Goal: Task Accomplishment & Management: Use online tool/utility

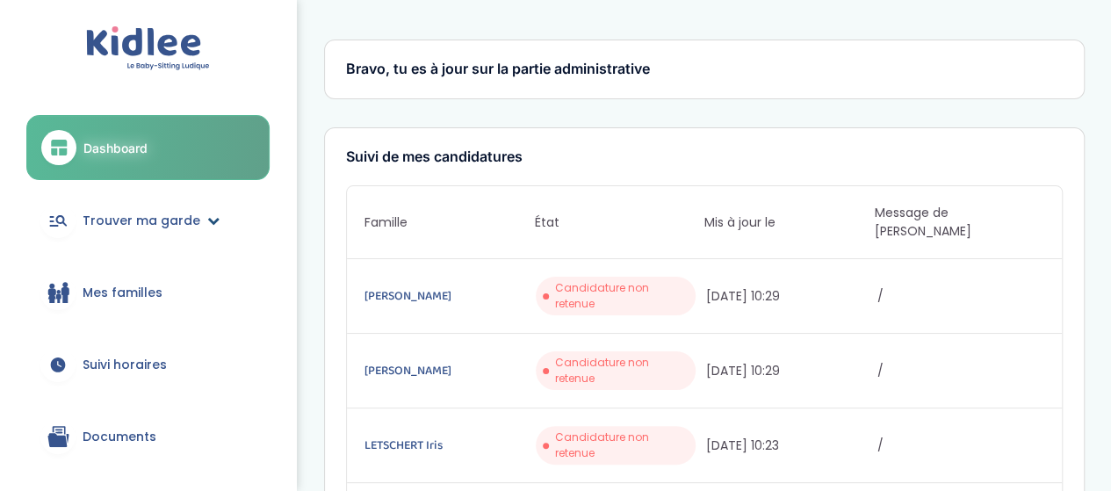
click at [179, 227] on span "Trouver ma garde" at bounding box center [142, 221] width 118 height 18
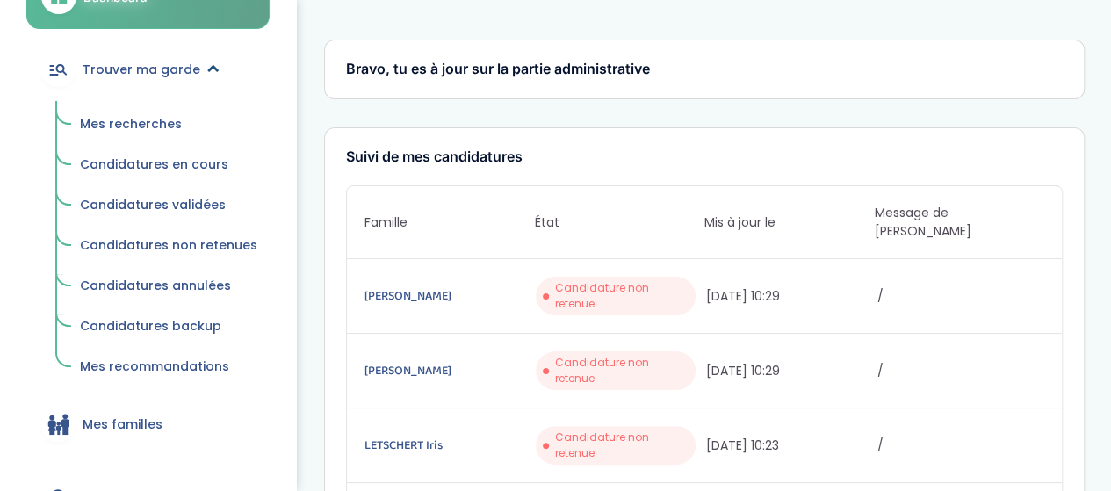
scroll to position [176, 0]
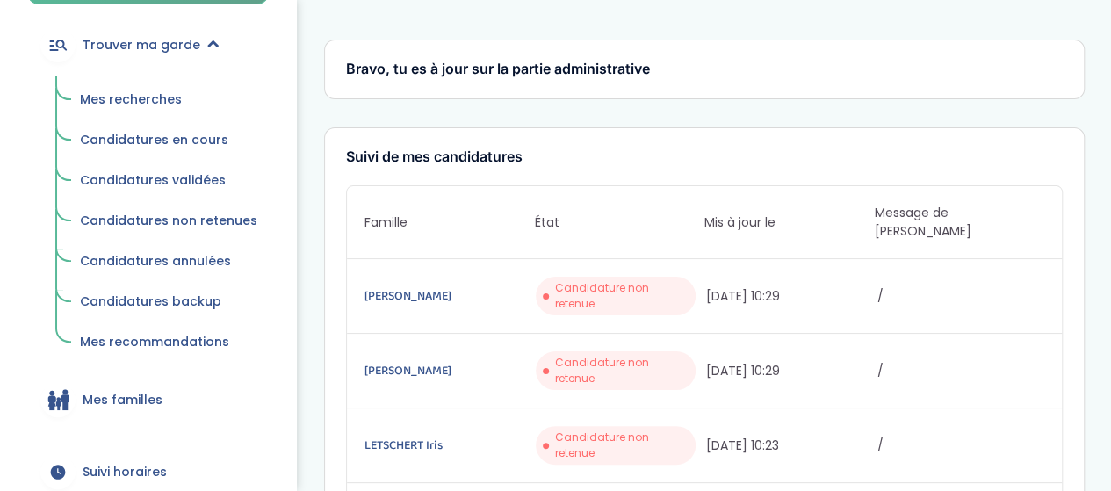
click at [191, 342] on span "Mes recommandations" at bounding box center [154, 342] width 149 height 18
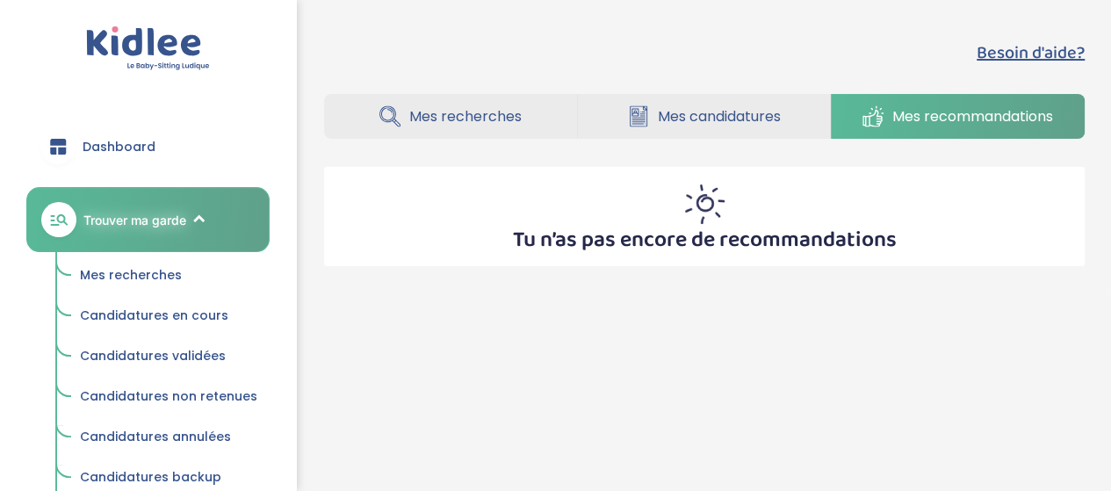
click at [700, 106] on span "Mes candidatures" at bounding box center [719, 116] width 123 height 22
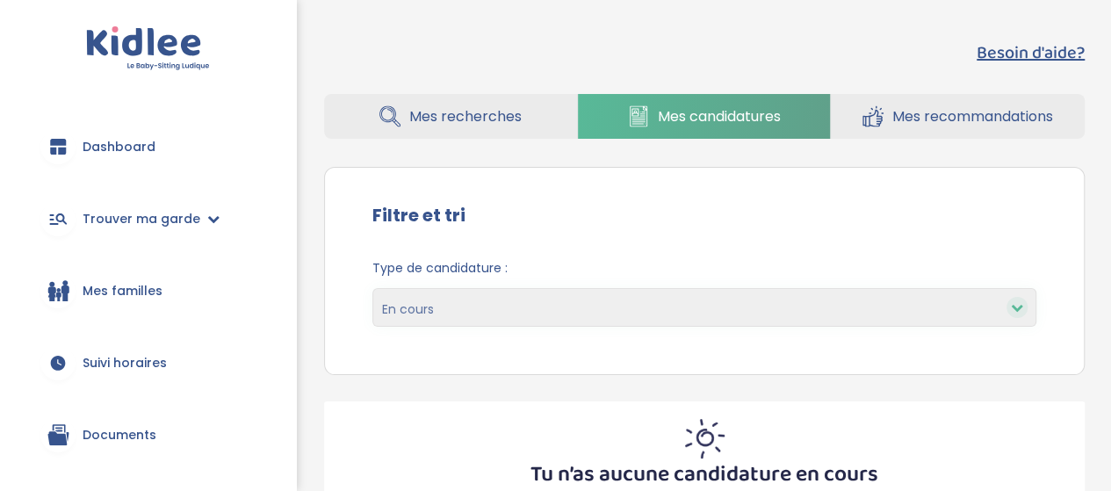
click at [482, 106] on span "Mes recherches" at bounding box center [465, 116] width 112 height 22
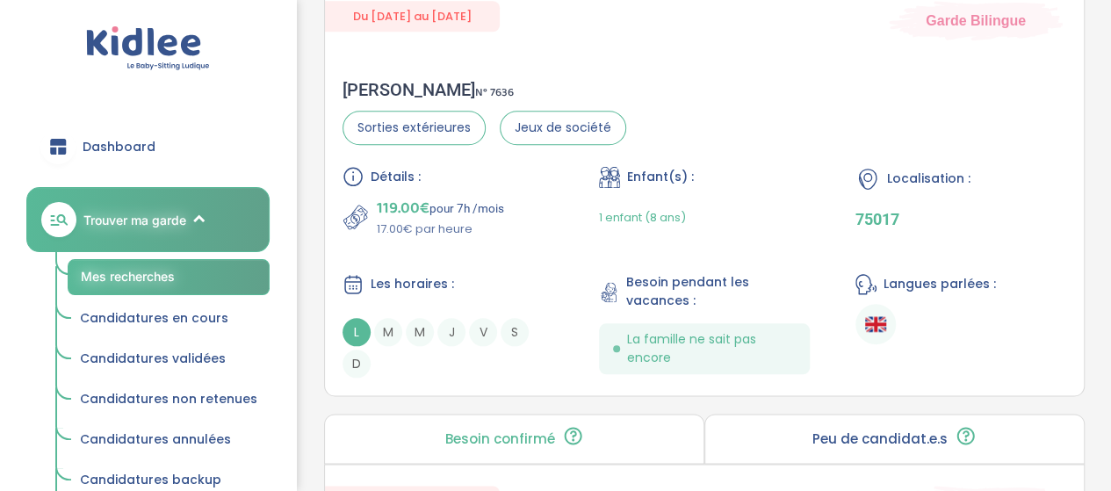
scroll to position [878, 0]
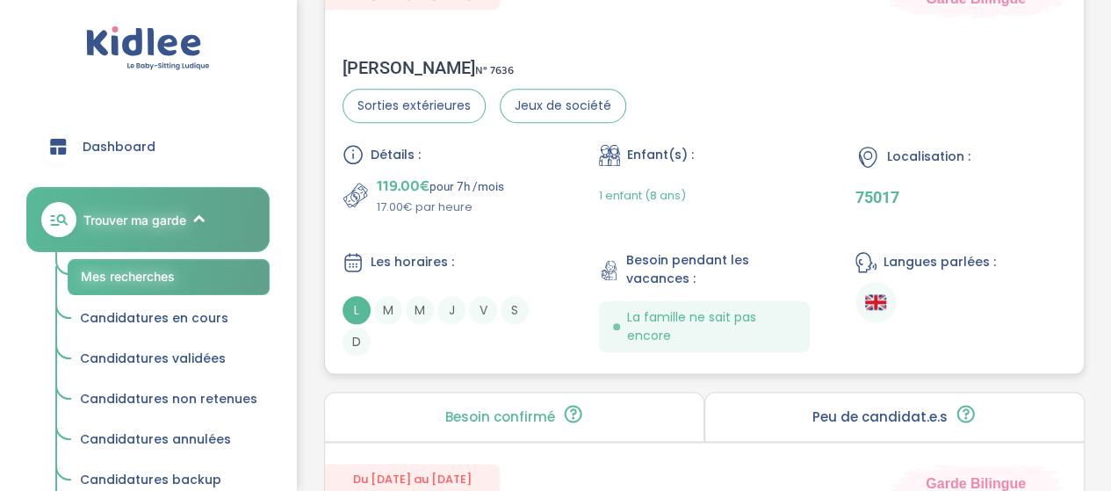
click at [790, 200] on div "1 enfant (8 ans)" at bounding box center [704, 195] width 211 height 41
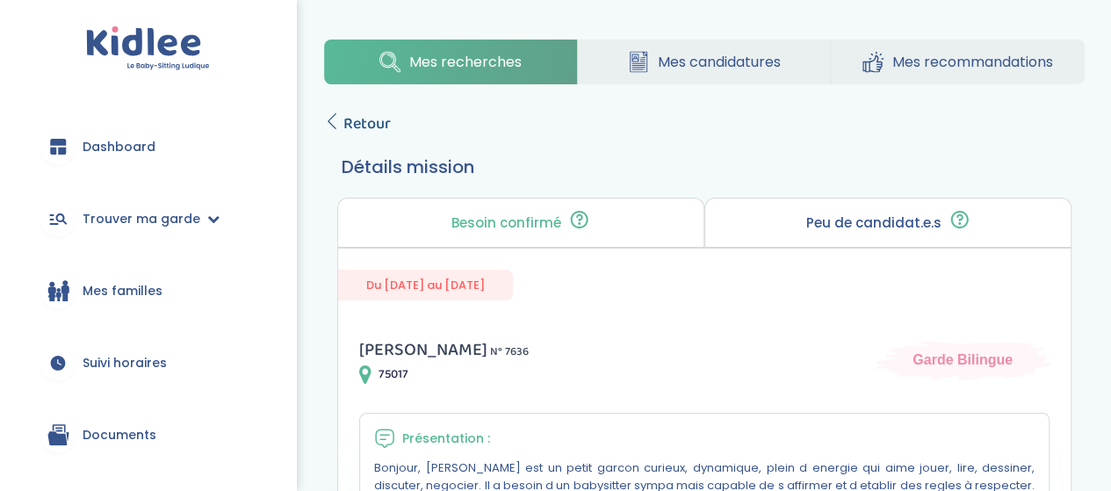
click at [354, 119] on span "Retour" at bounding box center [366, 124] width 47 height 25
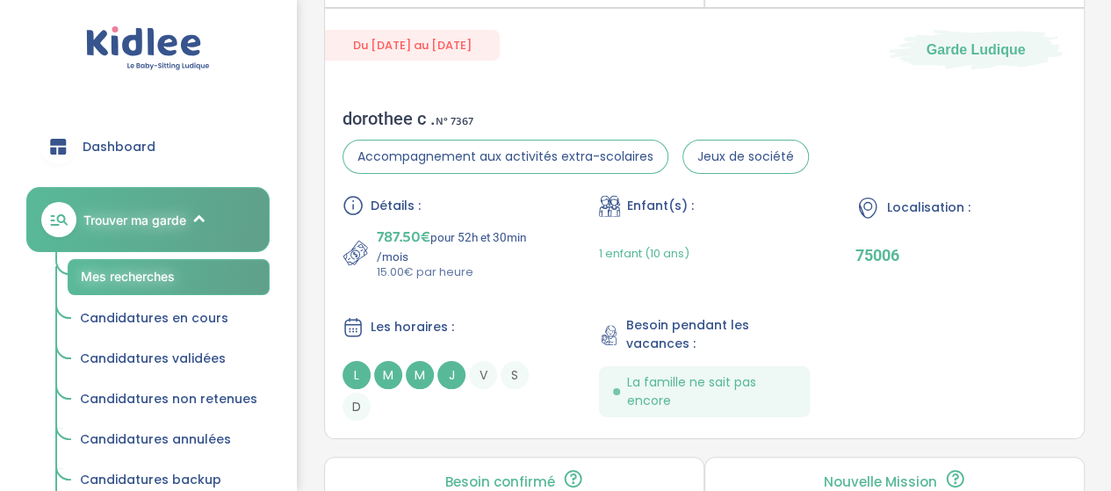
scroll to position [3337, 0]
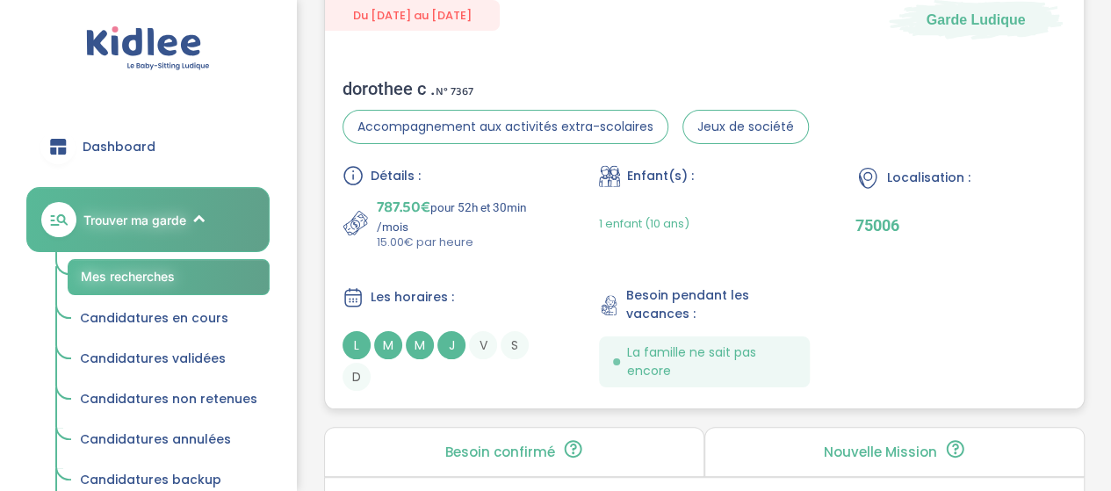
click at [560, 229] on div "Détails : 787.50€ pour 52h et 30min /mois 15.00€ par heure Enfant(s) : 1 enfant…" at bounding box center [704, 278] width 724 height 226
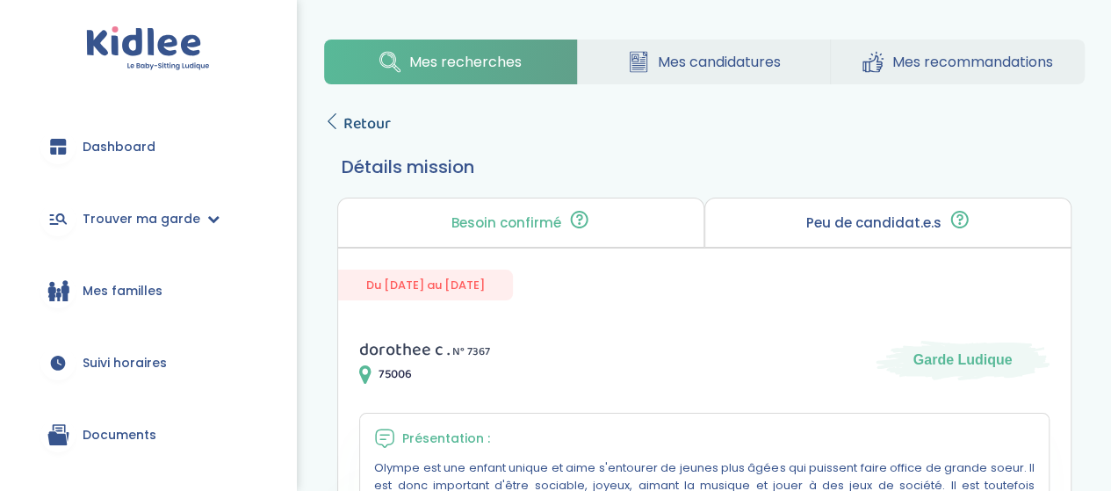
click at [360, 126] on span "Retour" at bounding box center [366, 124] width 47 height 25
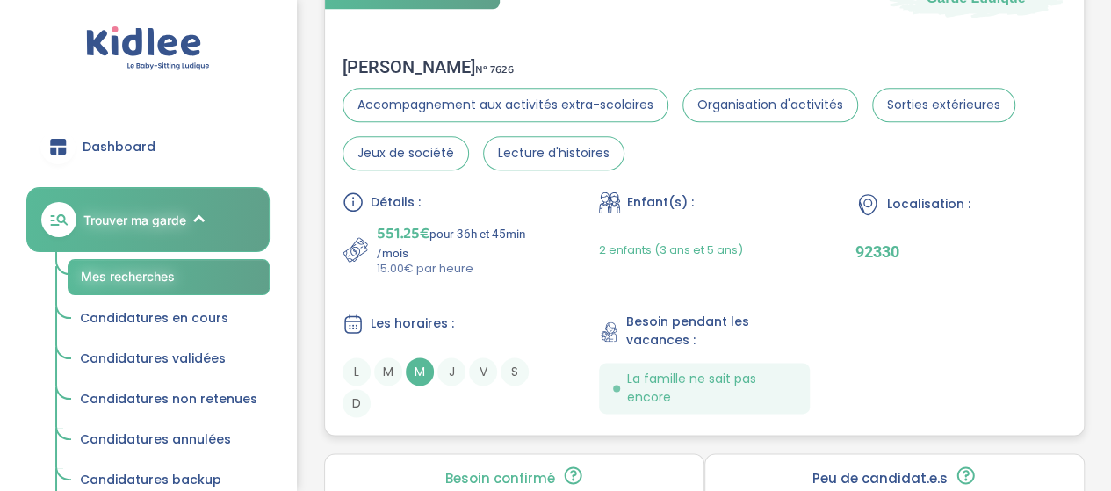
scroll to position [4384, 0]
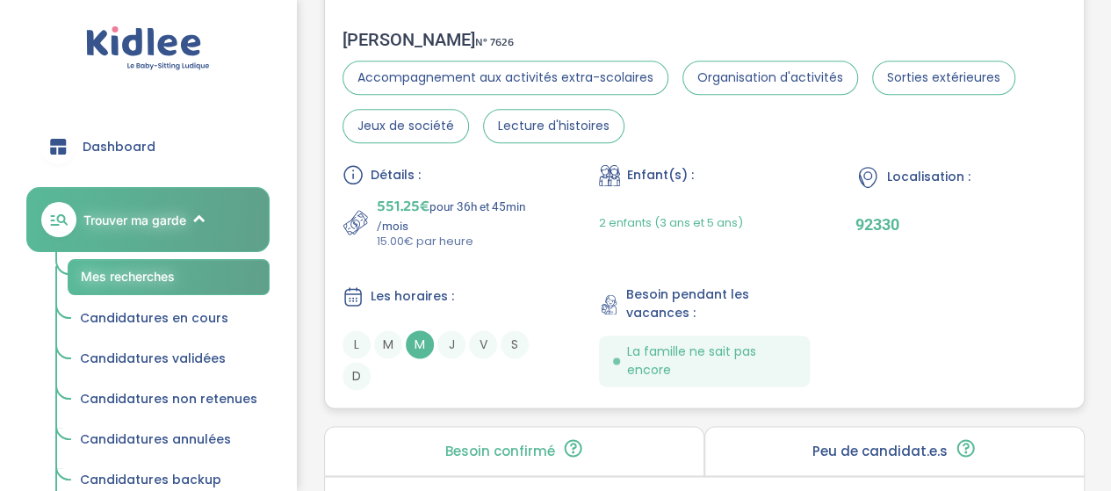
click at [531, 233] on p "15.00€ par heure" at bounding box center [465, 242] width 177 height 18
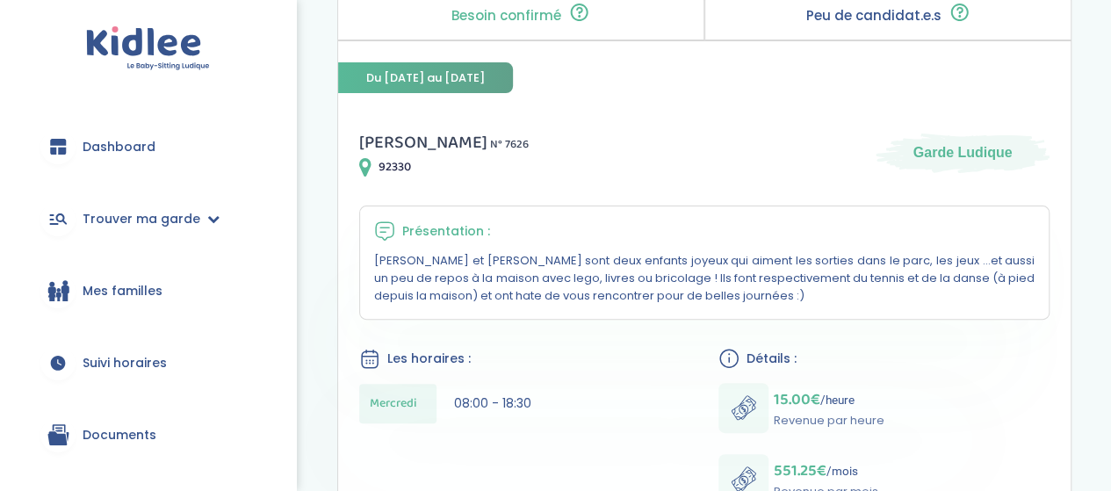
scroll to position [44, 0]
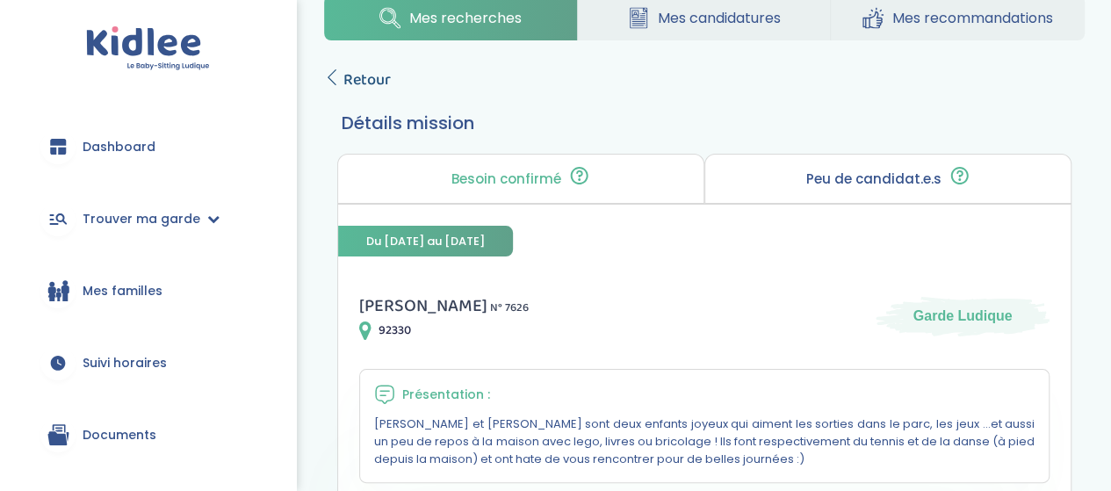
click at [370, 77] on span "Retour" at bounding box center [366, 80] width 47 height 25
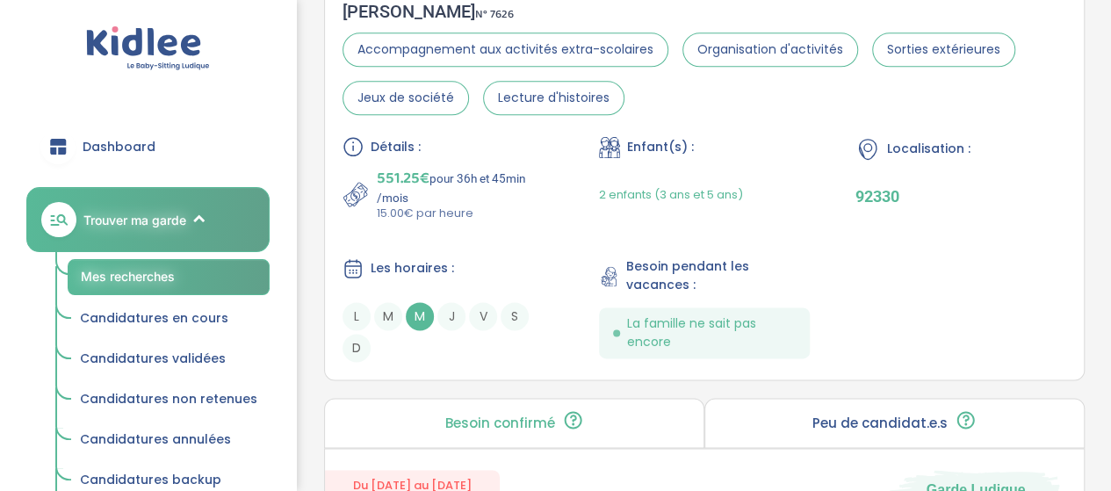
scroll to position [4384, 0]
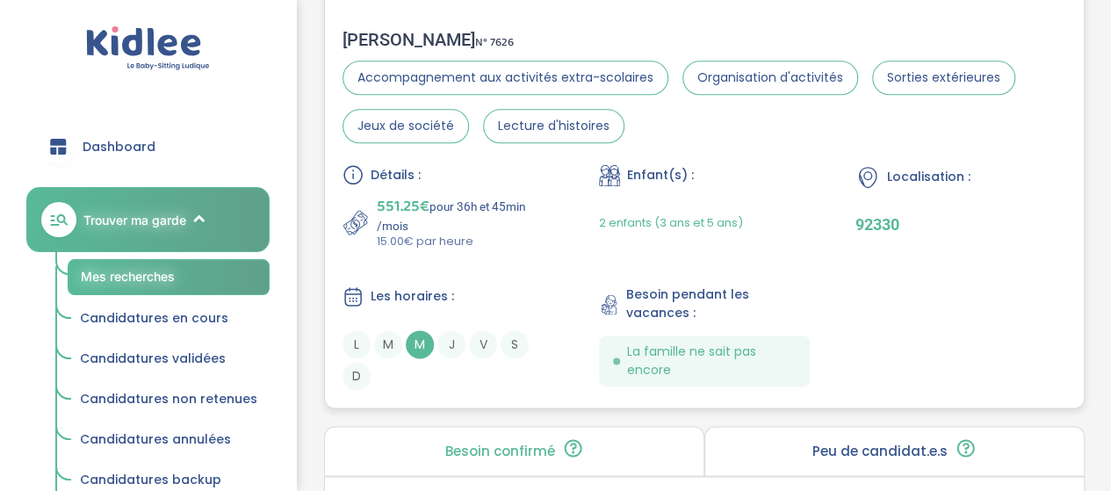
click at [653, 215] on span "2 enfants (3 ans et 5 ans)" at bounding box center [671, 222] width 144 height 17
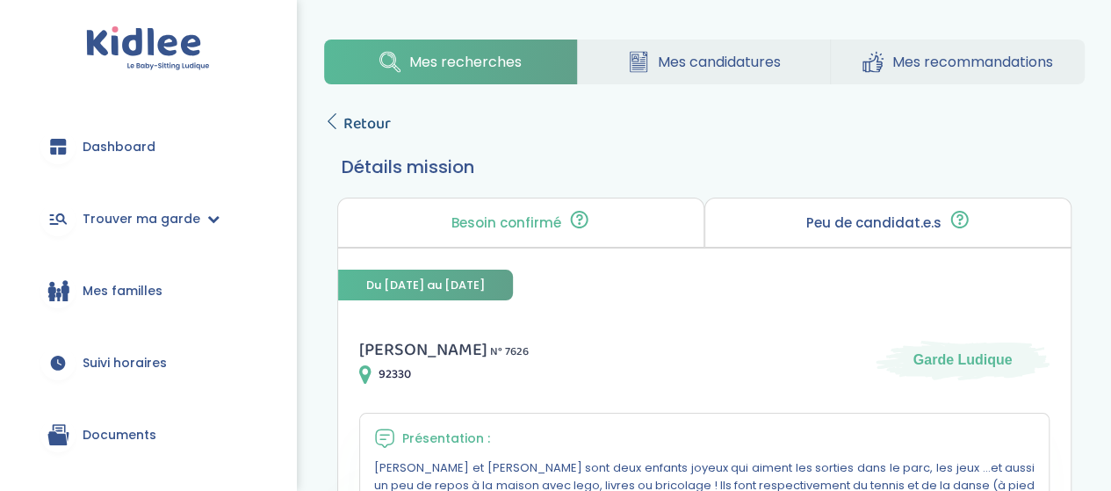
click at [329, 124] on icon at bounding box center [332, 121] width 16 height 16
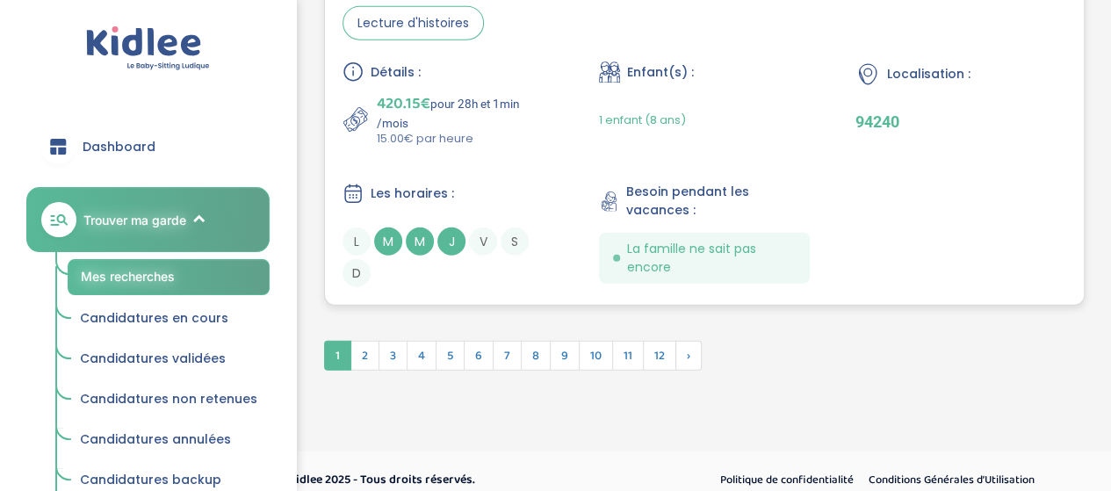
scroll to position [5534, 0]
click at [369, 340] on span "2" at bounding box center [364, 354] width 29 height 30
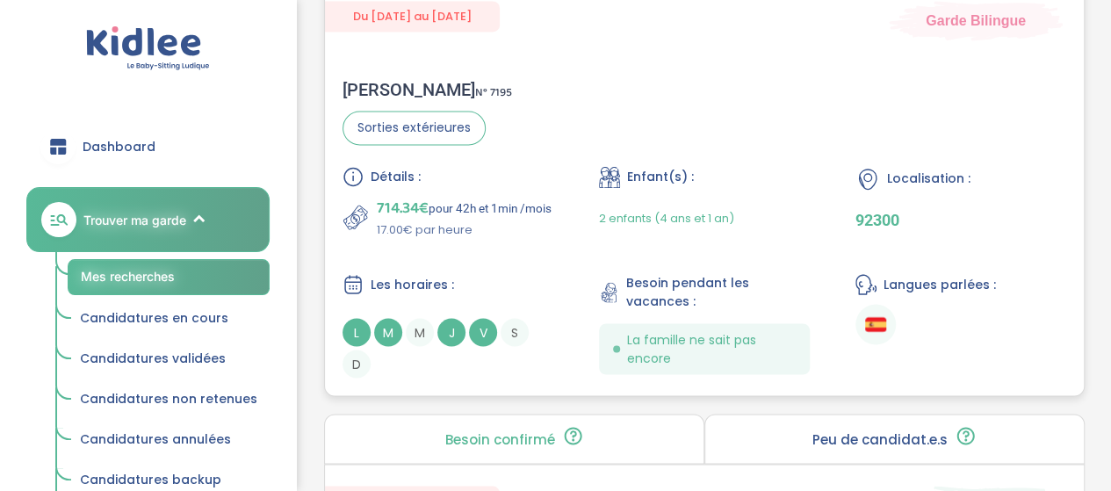
scroll to position [4681, 0]
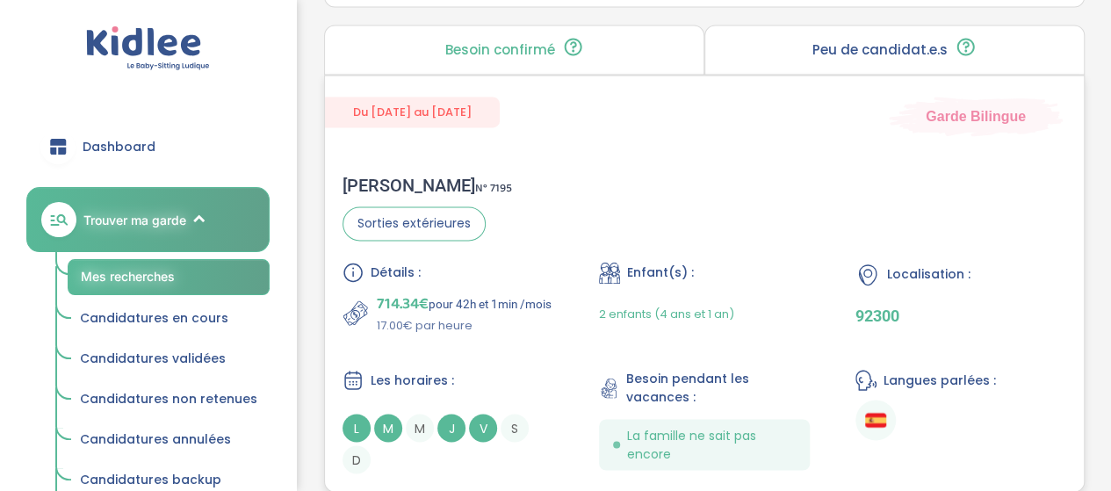
click at [509, 262] on div "Détails :" at bounding box center [447, 272] width 211 height 21
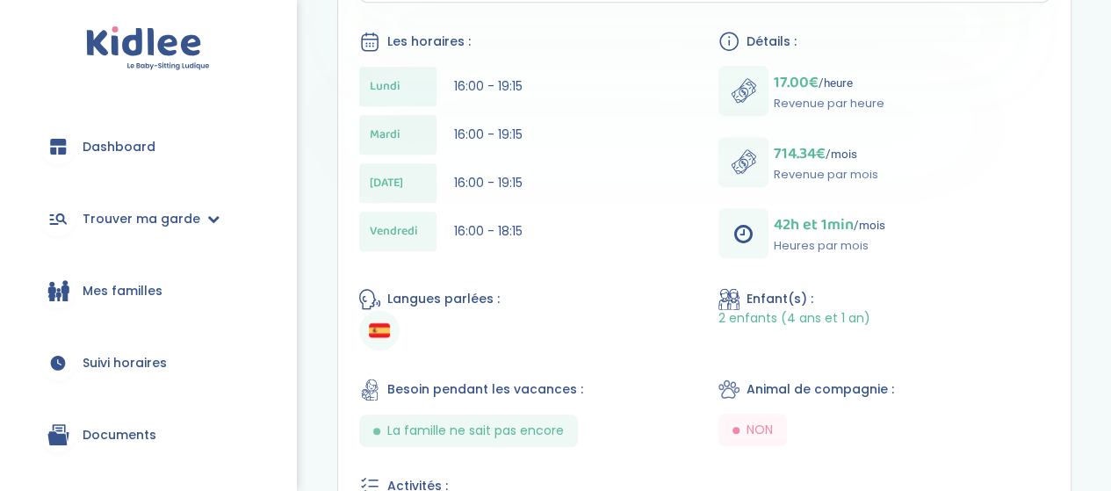
scroll to position [527, 0]
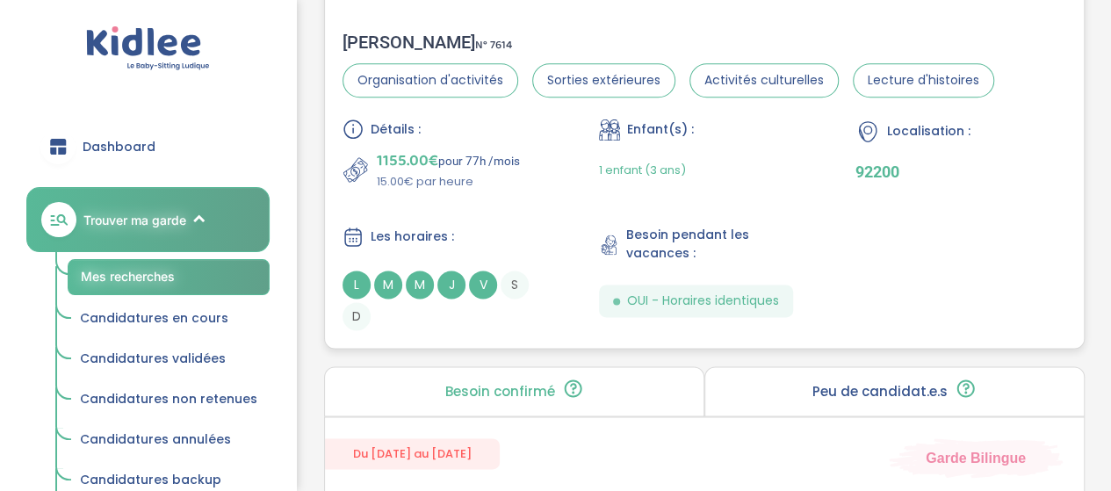
scroll to position [4242, 0]
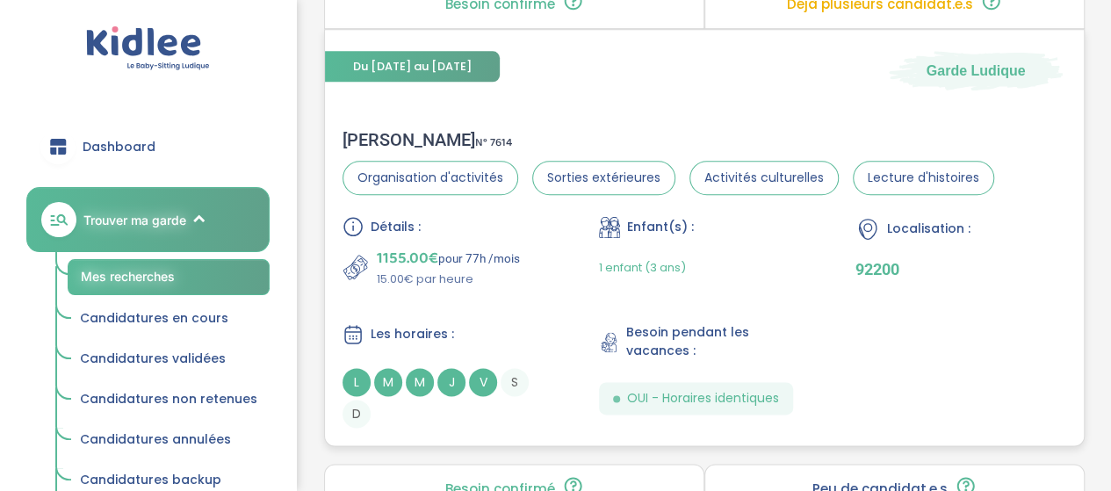
click at [540, 288] on div "Détails : 1155.00€ pour 77h /mois 15.00€ par heure Enfant(s) : 1 enfant (3 ans)…" at bounding box center [704, 322] width 724 height 212
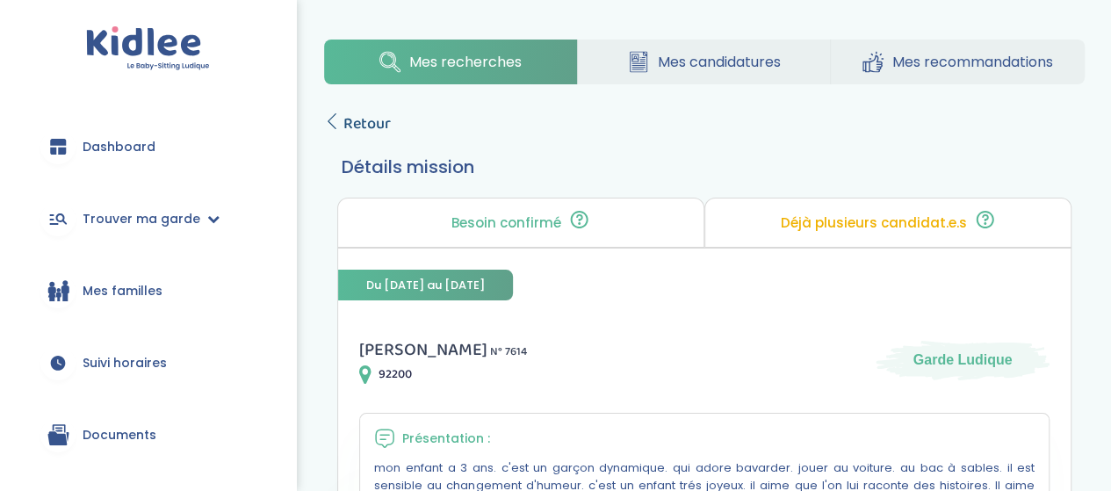
click at [376, 119] on span "Retour" at bounding box center [366, 124] width 47 height 25
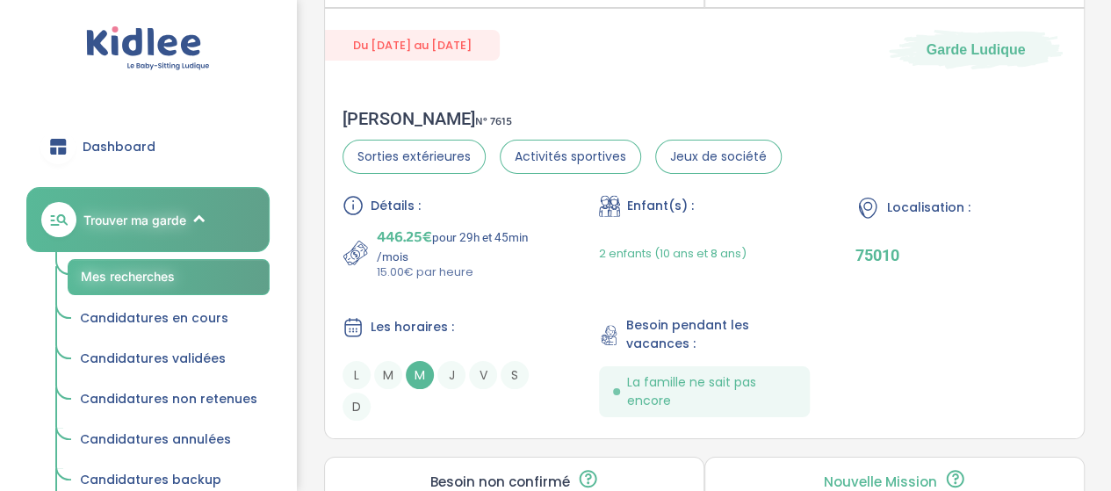
scroll to position [3277, 0]
click at [514, 205] on div "Détails :" at bounding box center [447, 207] width 211 height 21
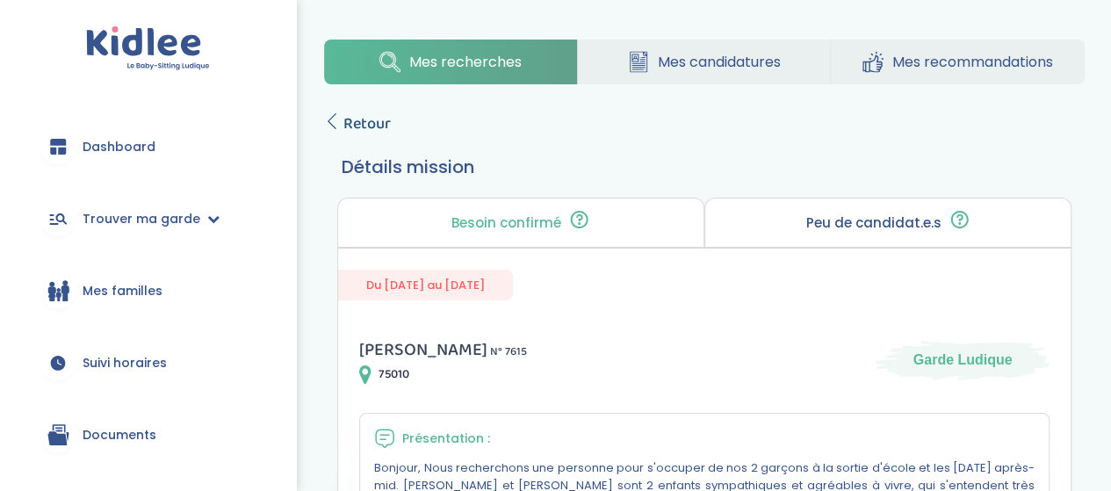
click at [348, 122] on span "Retour" at bounding box center [366, 124] width 47 height 25
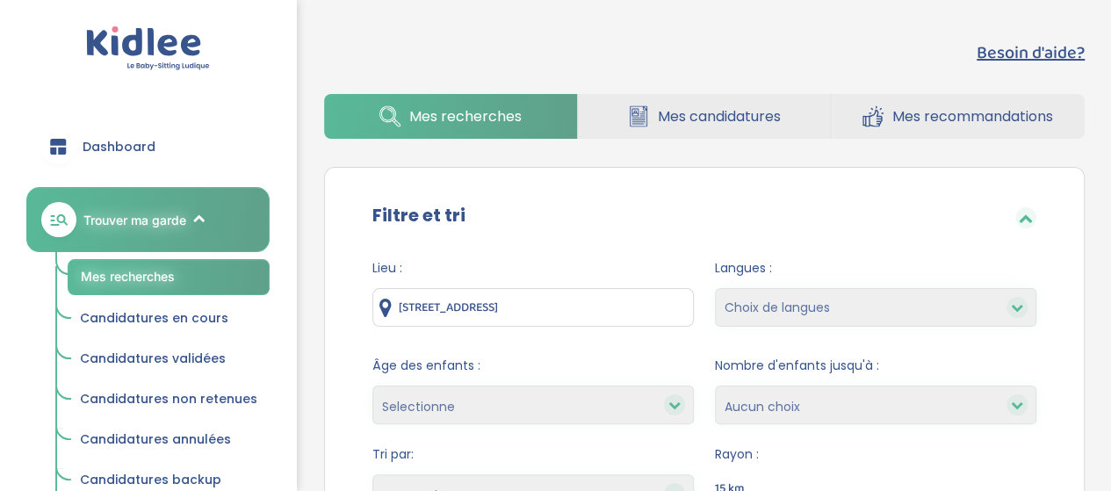
scroll to position [3277, 0]
